Goal: Task Accomplishment & Management: Manage account settings

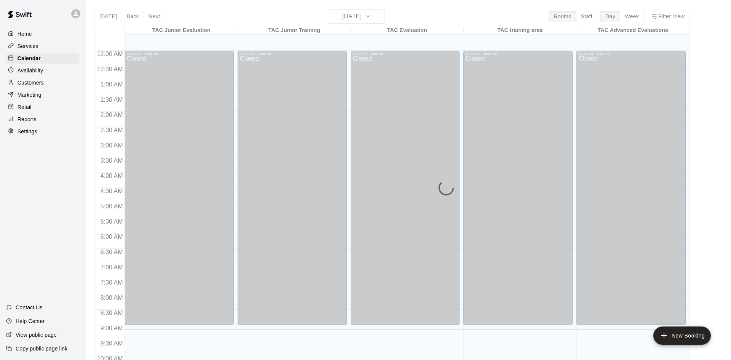
scroll to position [279, 0]
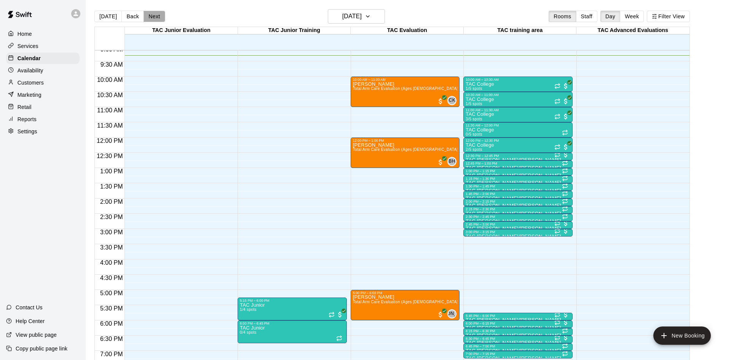
click at [148, 16] on button "Next" at bounding box center [154, 16] width 21 height 11
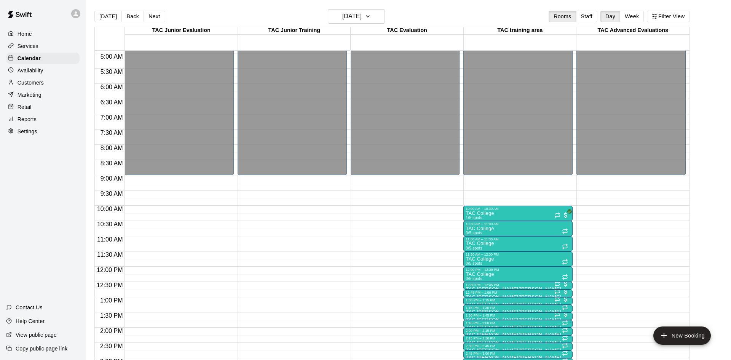
scroll to position [150, 0]
click at [155, 18] on button "Next" at bounding box center [154, 16] width 21 height 11
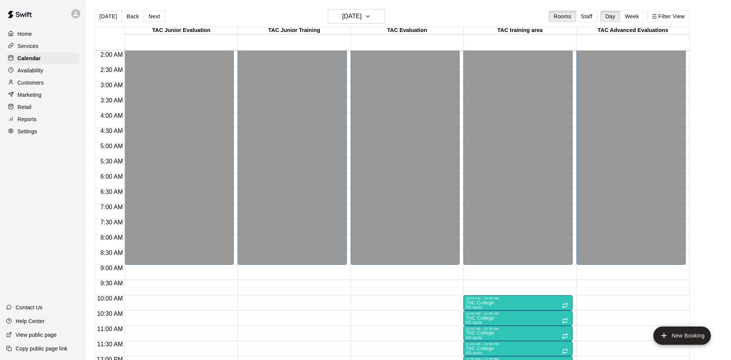
scroll to position [58, 0]
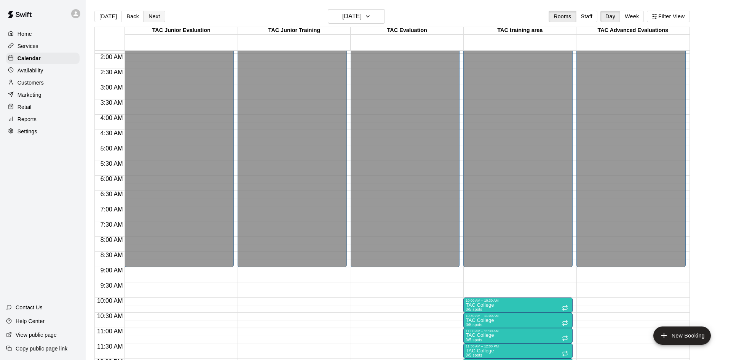
click at [153, 18] on button "Next" at bounding box center [154, 16] width 21 height 11
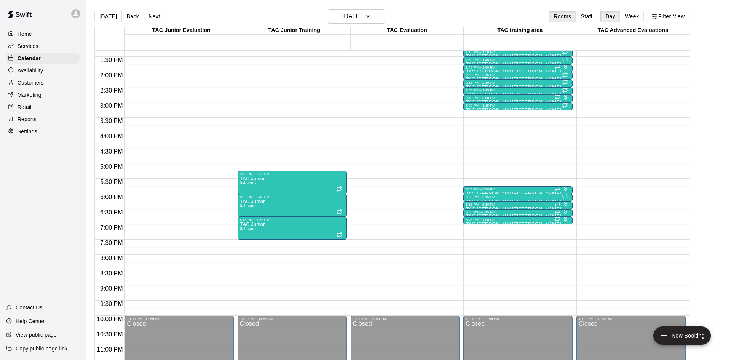
scroll to position [405, 0]
click at [159, 20] on button "Next" at bounding box center [154, 16] width 21 height 11
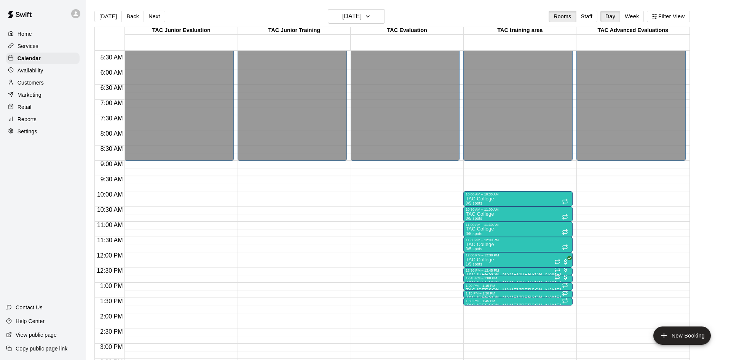
scroll to position [163, 0]
click at [154, 21] on button "Next" at bounding box center [154, 16] width 21 height 11
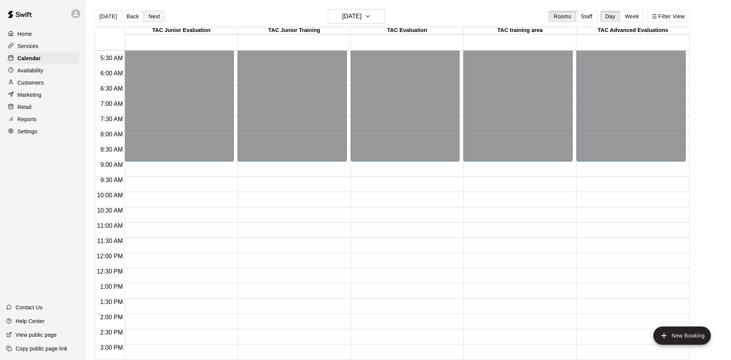
click at [154, 21] on button "Next" at bounding box center [154, 16] width 21 height 11
click at [626, 17] on button "Week" at bounding box center [632, 16] width 24 height 11
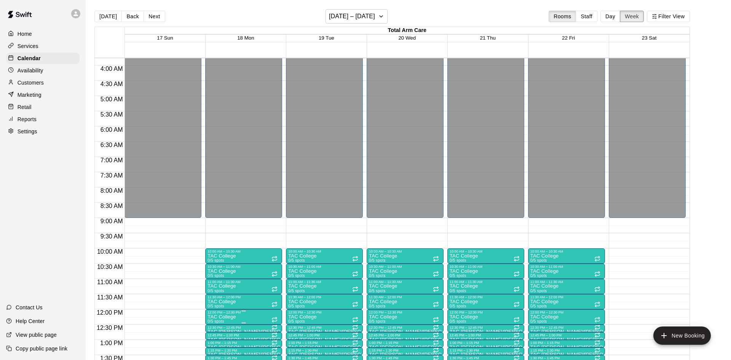
scroll to position [114, 0]
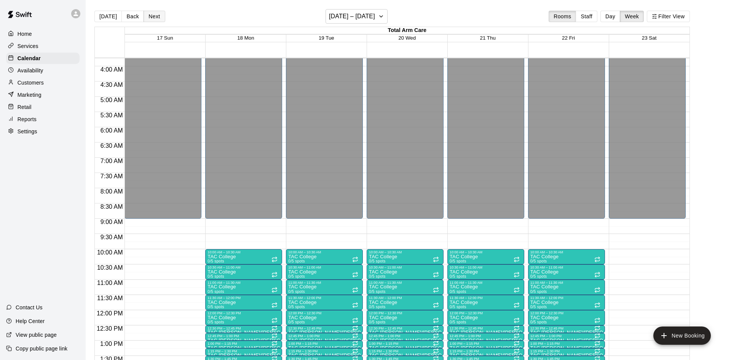
click at [148, 13] on button "Next" at bounding box center [154, 16] width 21 height 11
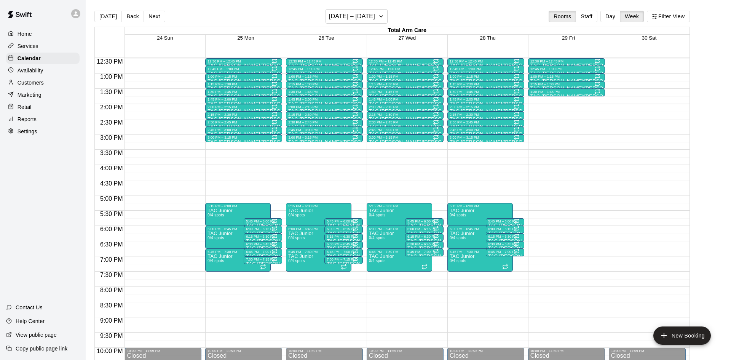
scroll to position [0, 0]
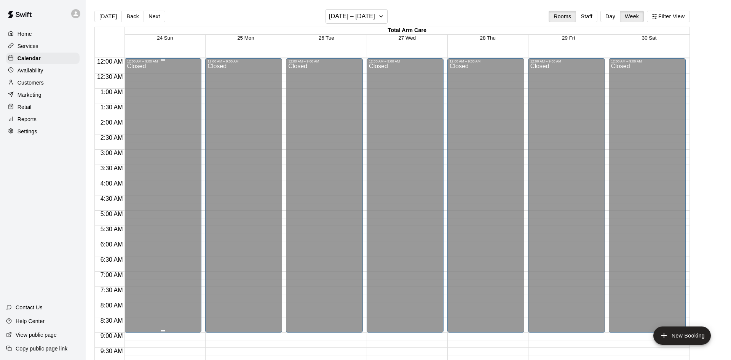
click at [194, 108] on div "Closed" at bounding box center [163, 199] width 72 height 272
click at [29, 81] on p "Customers" at bounding box center [31, 83] width 26 height 8
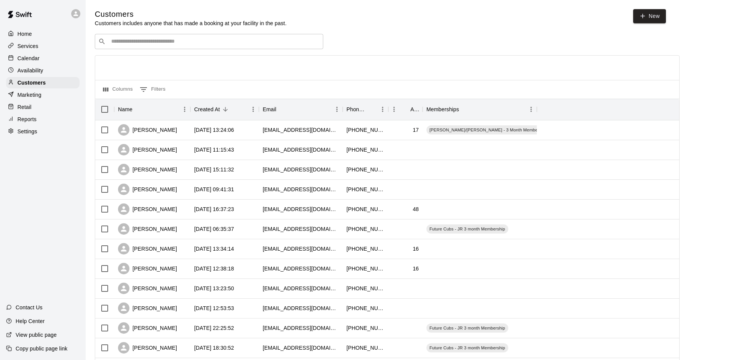
click at [161, 48] on div "​ ​" at bounding box center [209, 41] width 228 height 15
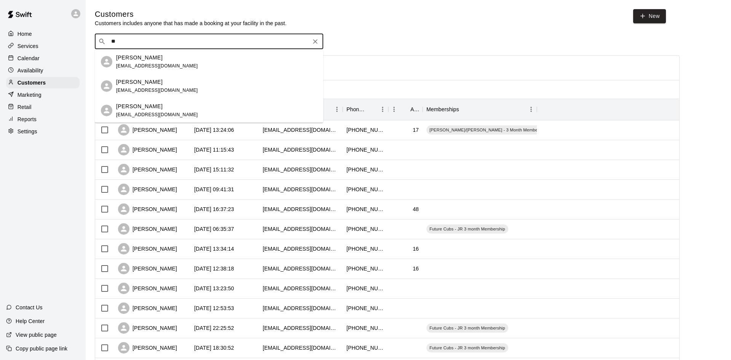
type input "*"
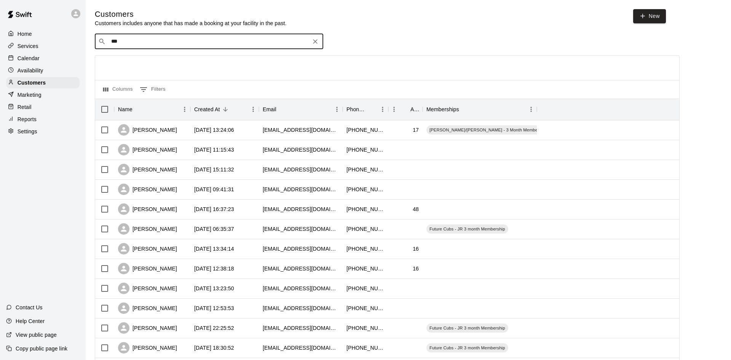
type input "****"
click at [196, 43] on input "Search customers by name or email" at bounding box center [214, 42] width 211 height 8
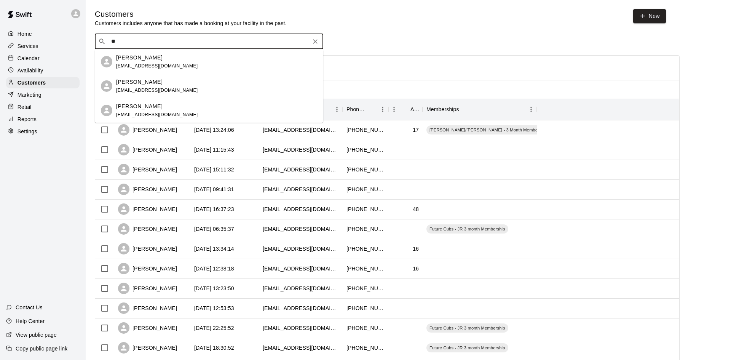
type input "*"
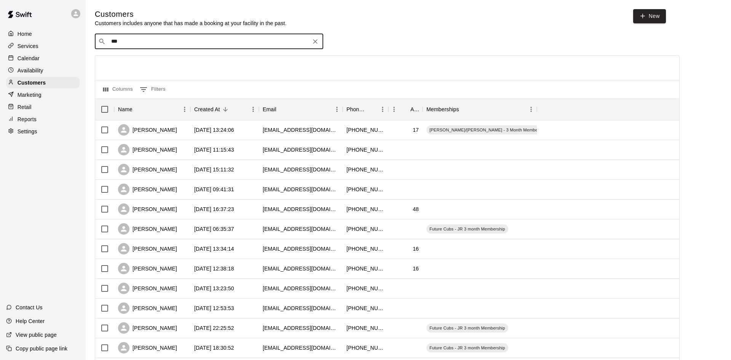
type input "****"
click at [188, 67] on div "[PERSON_NAME] [PERSON_NAME]/[PERSON_NAME] - Full Year Member Unlimited [EMAIL_A…" at bounding box center [235, 62] width 238 height 16
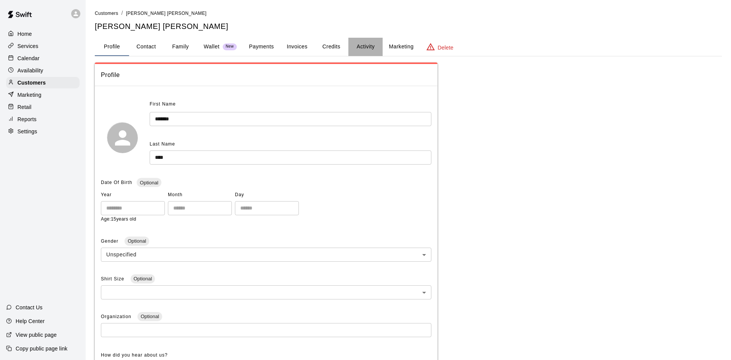
click at [359, 51] on button "Activity" at bounding box center [365, 47] width 34 height 18
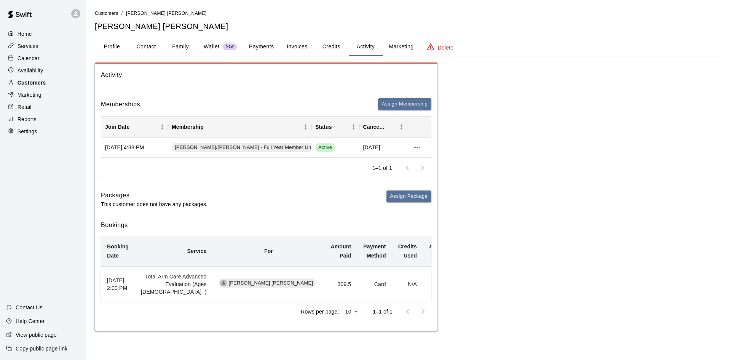
click at [43, 79] on p "Customers" at bounding box center [32, 83] width 28 height 8
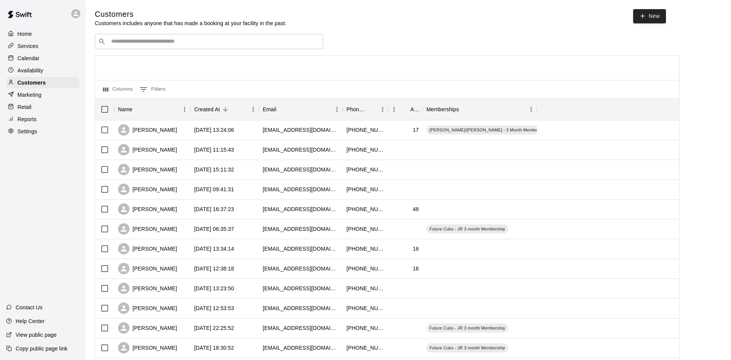
click at [127, 48] on div "​ ​" at bounding box center [209, 41] width 228 height 15
type input "*****"
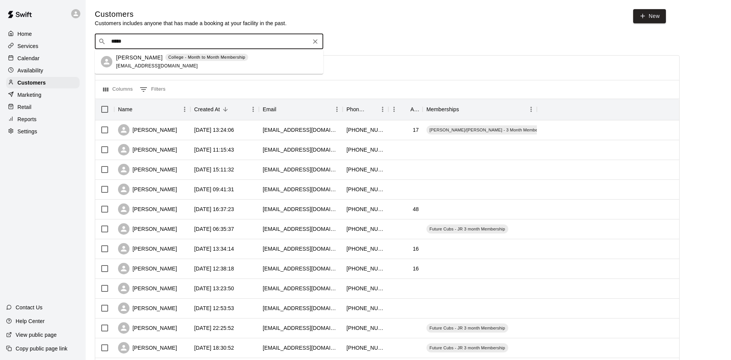
click at [118, 59] on p "[PERSON_NAME]" at bounding box center [139, 58] width 46 height 8
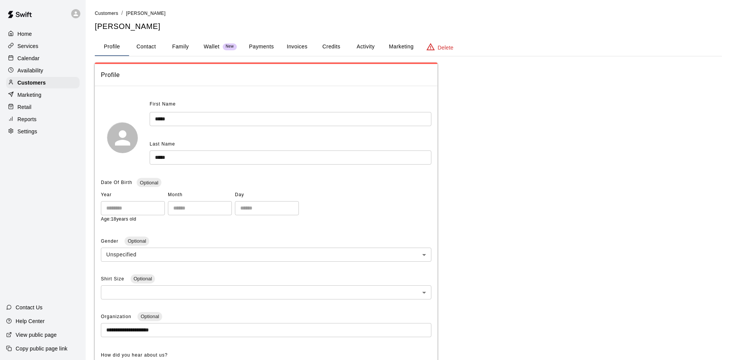
click at [363, 52] on button "Activity" at bounding box center [365, 47] width 34 height 18
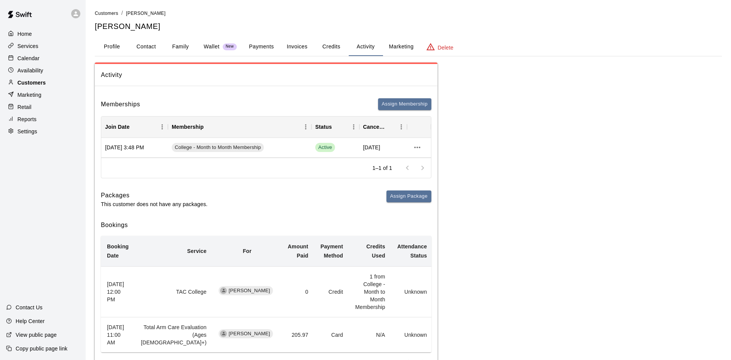
click at [38, 81] on p "Customers" at bounding box center [32, 83] width 28 height 8
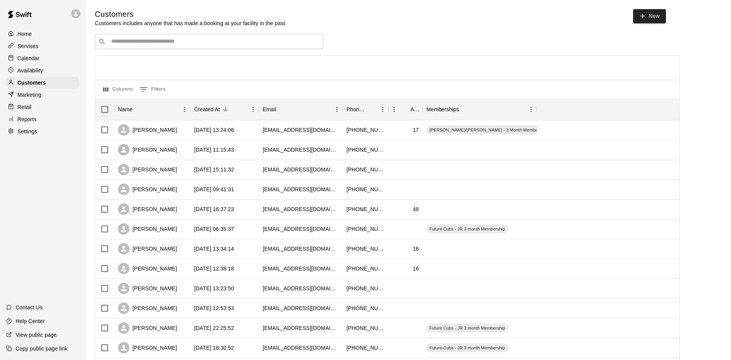
click at [163, 46] on div "​ ​" at bounding box center [209, 41] width 228 height 15
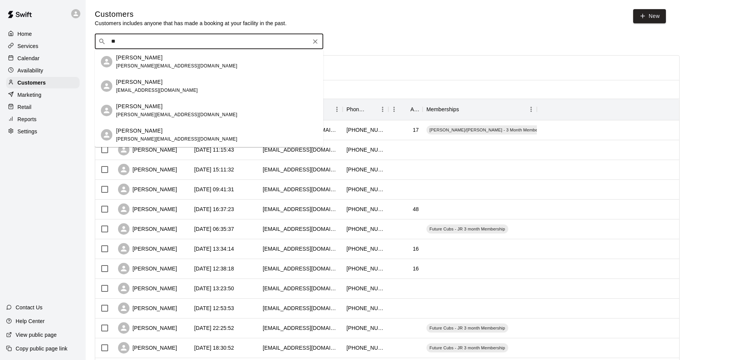
type input "*"
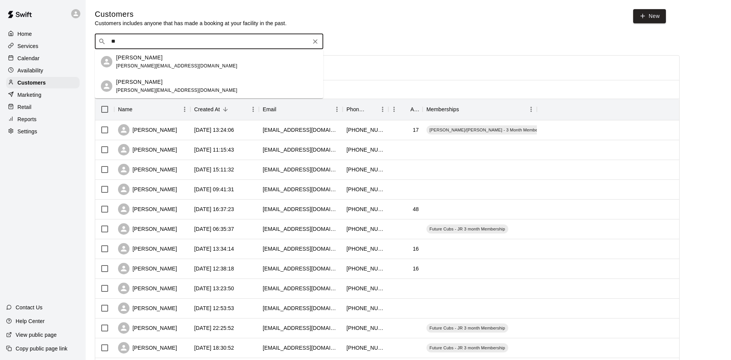
type input "*"
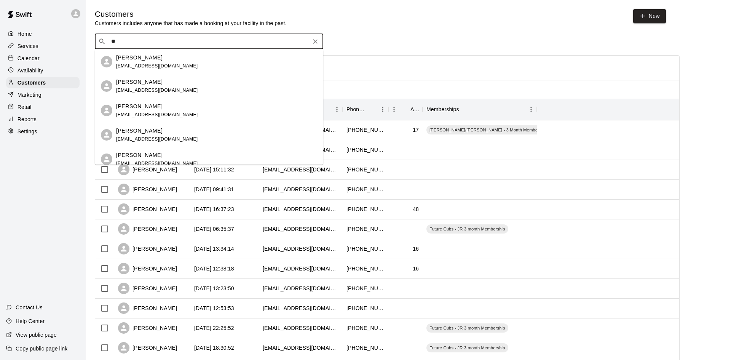
type input "*"
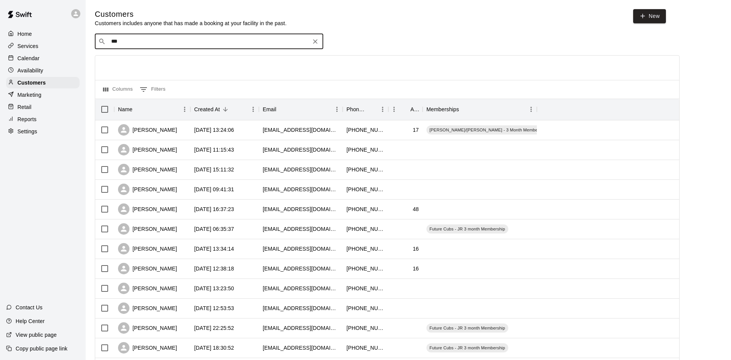
type input "****"
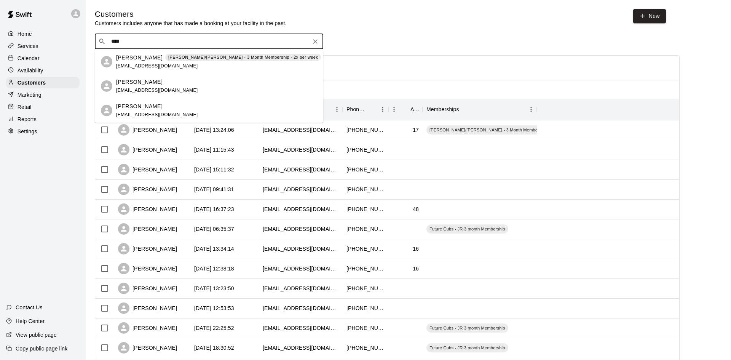
click at [126, 59] on p "[PERSON_NAME]" at bounding box center [139, 58] width 46 height 8
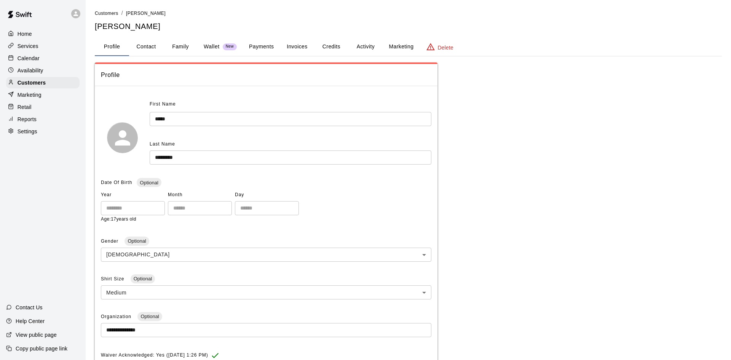
click at [364, 48] on button "Activity" at bounding box center [365, 47] width 34 height 18
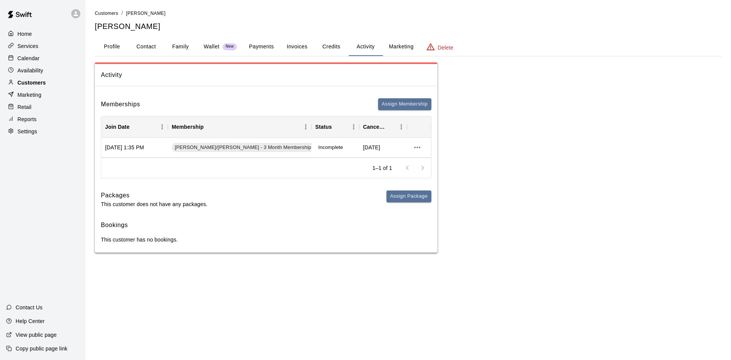
click at [41, 80] on p "Customers" at bounding box center [32, 83] width 28 height 8
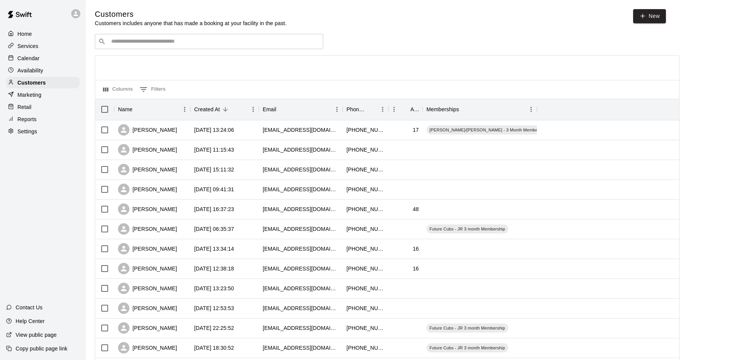
click at [200, 42] on input "Search customers by name or email" at bounding box center [214, 42] width 211 height 8
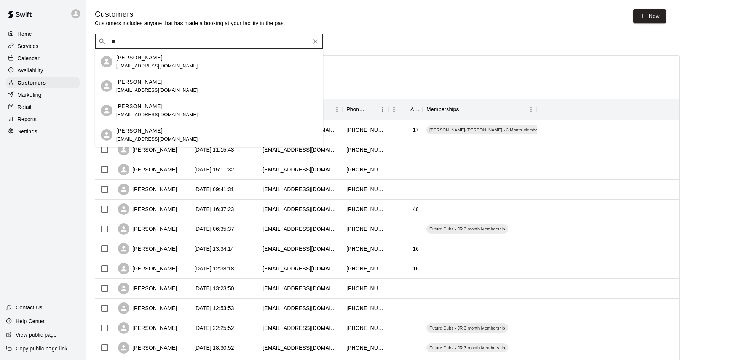
type input "*"
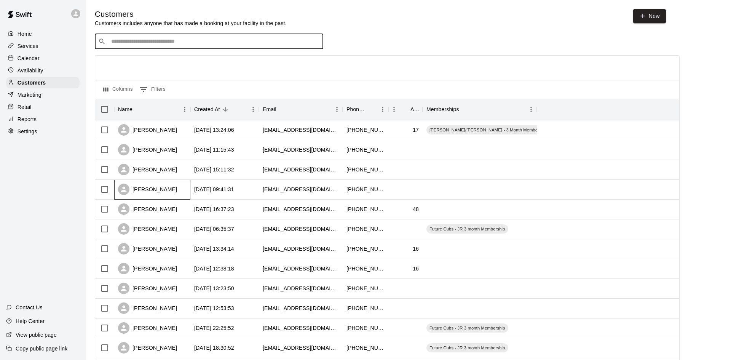
click at [160, 192] on div "[PERSON_NAME]" at bounding box center [152, 190] width 76 height 20
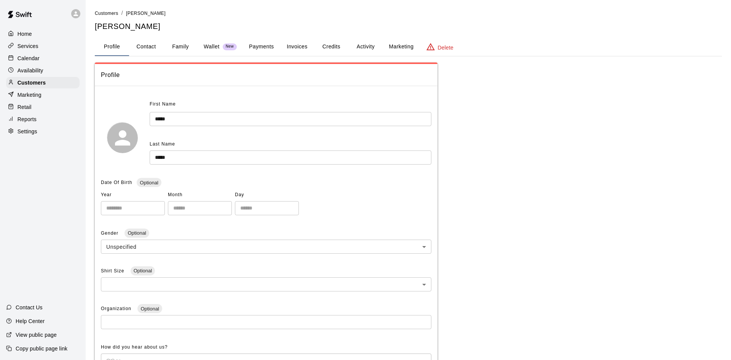
click at [173, 51] on button "Family" at bounding box center [180, 47] width 34 height 18
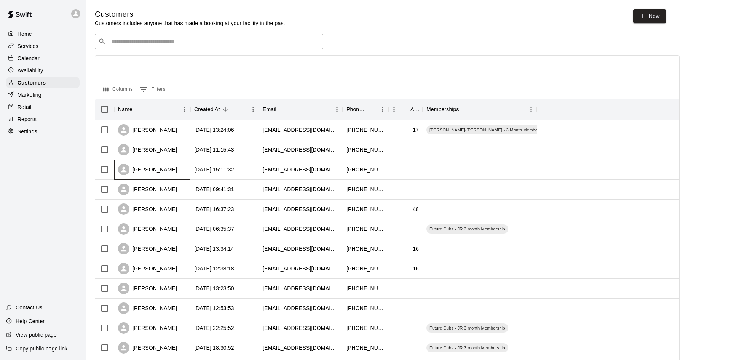
click at [162, 170] on div "[PERSON_NAME]" at bounding box center [147, 169] width 59 height 11
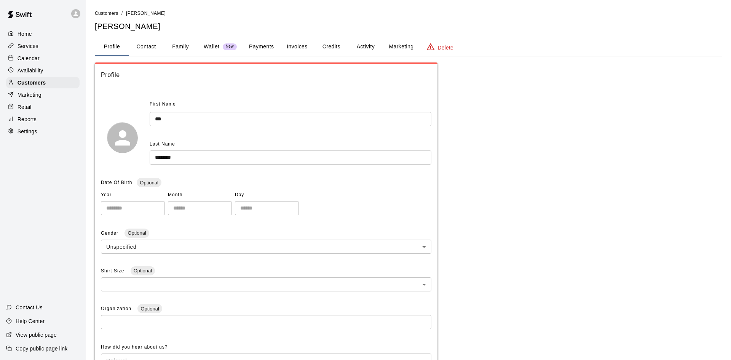
click at [370, 47] on button "Activity" at bounding box center [365, 47] width 34 height 18
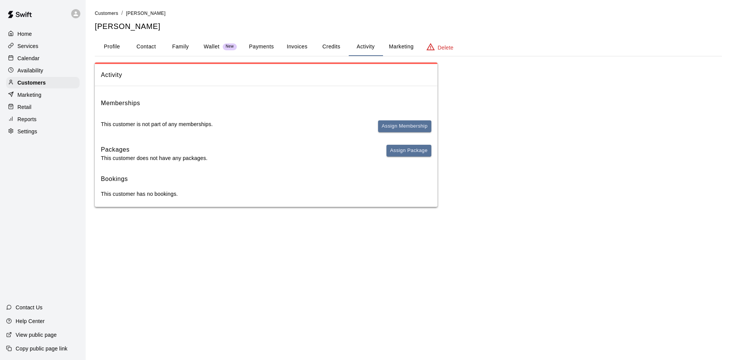
click at [148, 49] on button "Contact" at bounding box center [146, 47] width 34 height 18
select select "**"
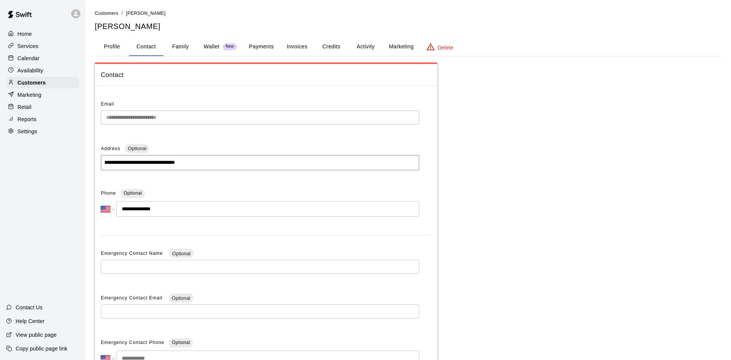
click at [194, 45] on button "Family" at bounding box center [180, 47] width 34 height 18
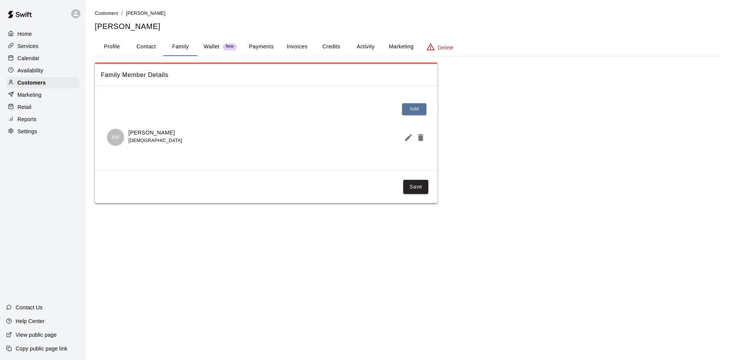
click at [194, 45] on button "Family" at bounding box center [180, 47] width 34 height 18
click at [118, 51] on button "Profile" at bounding box center [112, 47] width 34 height 18
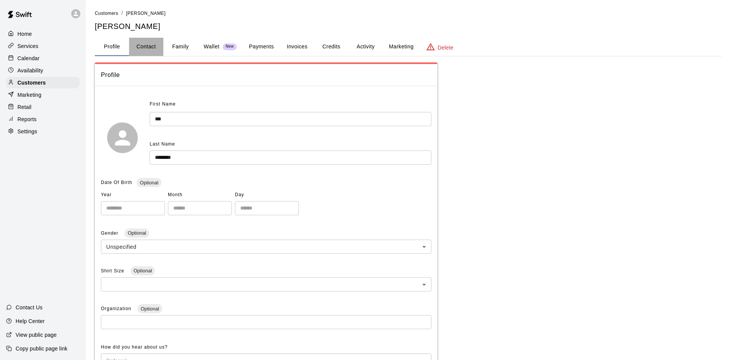
click at [150, 45] on button "Contact" at bounding box center [146, 47] width 34 height 18
select select "**"
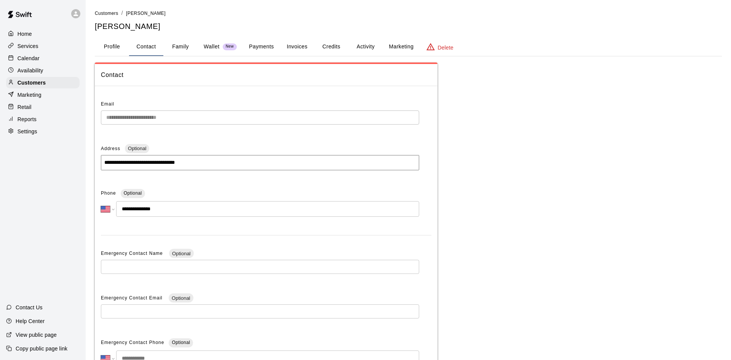
click at [113, 44] on button "Profile" at bounding box center [112, 47] width 34 height 18
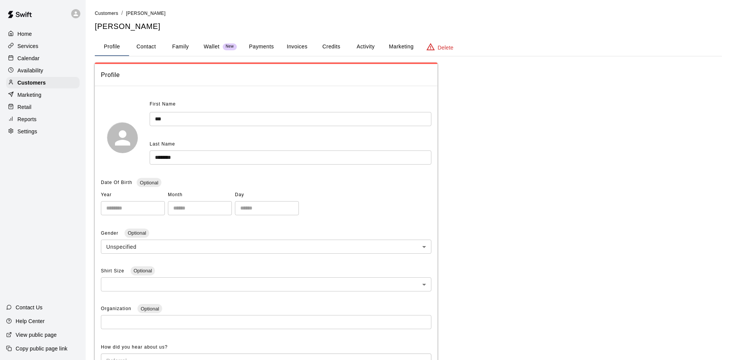
click at [361, 44] on button "Activity" at bounding box center [365, 47] width 34 height 18
